Goal: Task Accomplishment & Management: Manage account settings

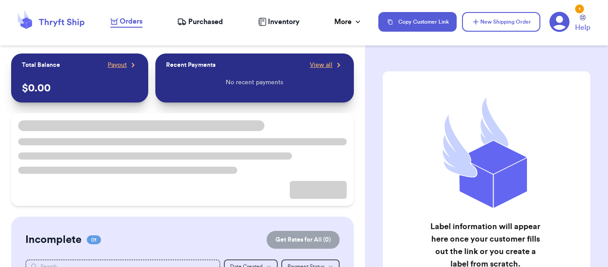
click at [559, 21] on icon at bounding box center [559, 22] width 20 height 20
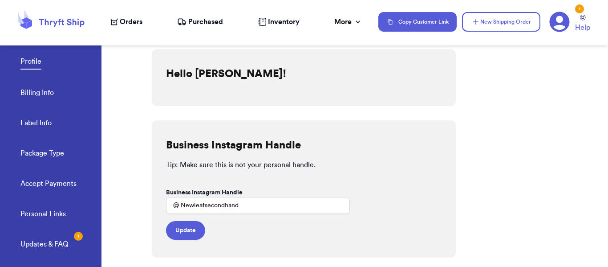
scroll to position [0, 0]
click at [42, 186] on link "Accept Payments" at bounding box center [48, 184] width 56 height 12
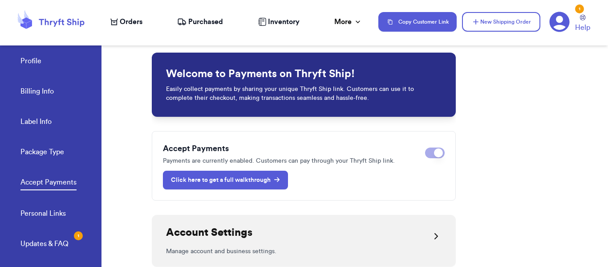
click at [211, 185] on link "Click here to get a full walkthrough" at bounding box center [225, 179] width 125 height 19
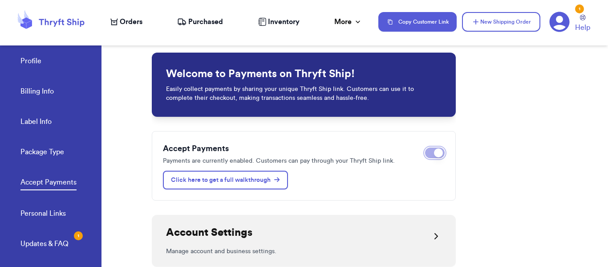
click at [429, 154] on button "Disable payments" at bounding box center [435, 152] width 20 height 11
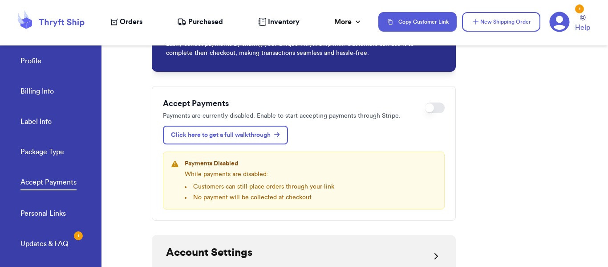
scroll to position [45, 0]
click at [580, 10] on div "1" at bounding box center [579, 8] width 9 height 9
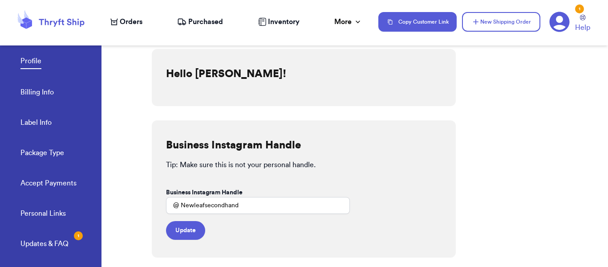
click at [56, 16] on icon at bounding box center [50, 22] width 71 height 24
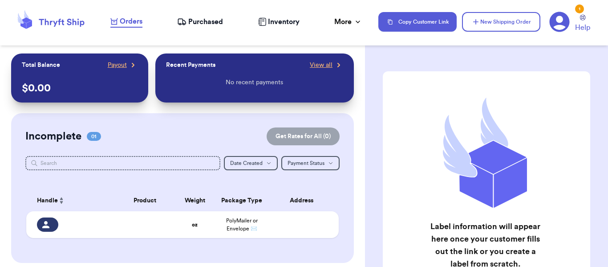
click at [558, 22] on icon at bounding box center [559, 22] width 20 height 20
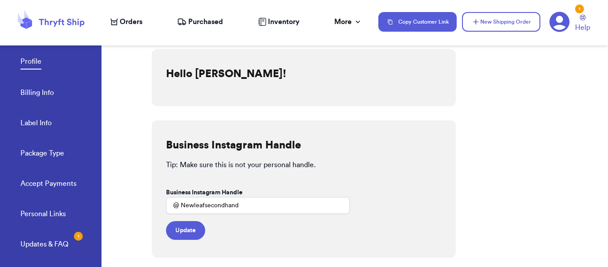
click at [28, 186] on link "Accept Payments" at bounding box center [48, 184] width 56 height 12
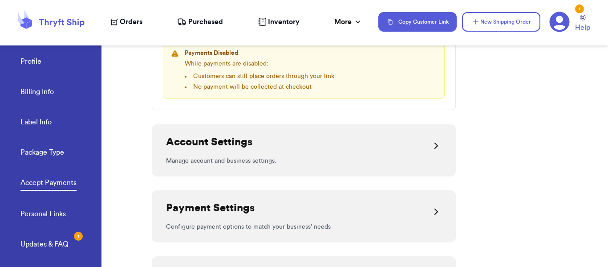
scroll to position [294, 0]
